Goal: Find contact information: Find contact information

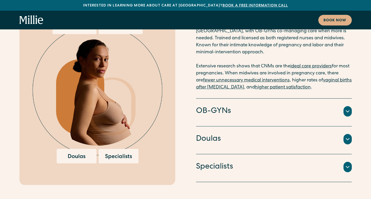
scroll to position [1381, 0]
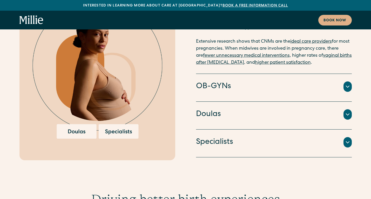
click at [347, 81] on div at bounding box center [348, 86] width 8 height 10
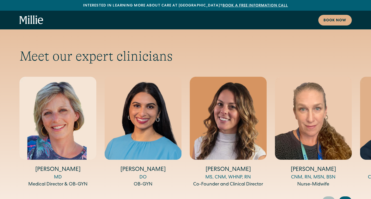
scroll to position [1721, 0]
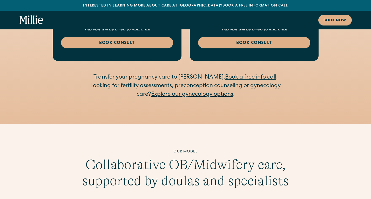
scroll to position [1151, 0]
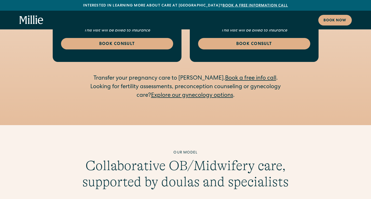
click at [235, 83] on div "Looking for fertility assessments, preconception counseling or gynecology care?…" at bounding box center [186, 91] width 200 height 17
click at [225, 93] on link "Explore our gynecology options" at bounding box center [192, 96] width 82 height 6
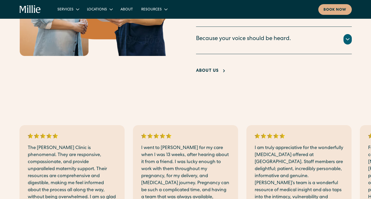
scroll to position [587, 0]
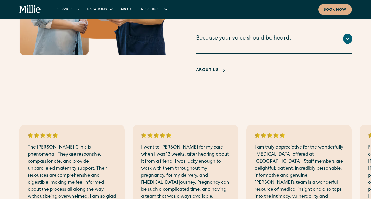
click at [220, 74] on link "About Us" at bounding box center [211, 70] width 31 height 6
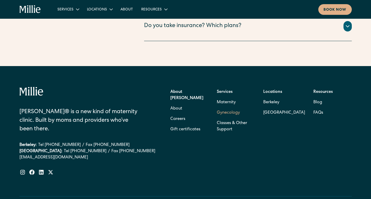
scroll to position [1113, 0]
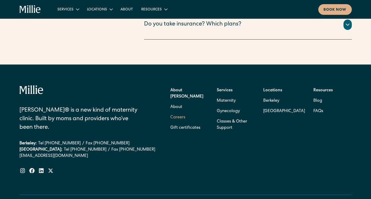
click at [179, 112] on link "Careers" at bounding box center [178, 117] width 15 height 10
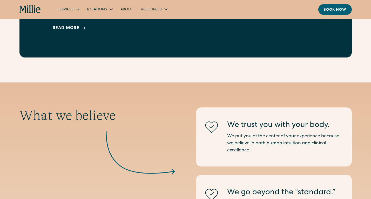
scroll to position [449, 0]
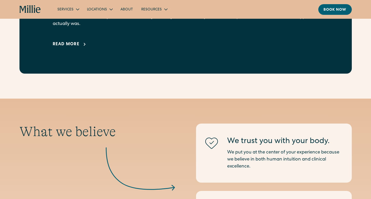
click at [77, 41] on div "Read more" at bounding box center [66, 44] width 27 height 6
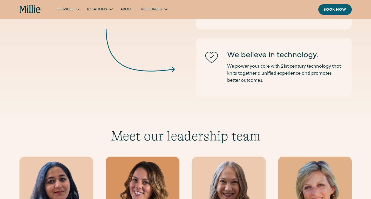
scroll to position [1272, 0]
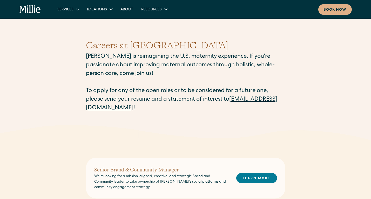
click at [149, 108] on link "[EMAIL_ADDRESS][DOMAIN_NAME]" at bounding box center [182, 104] width 192 height 14
